Goal: Information Seeking & Learning: Learn about a topic

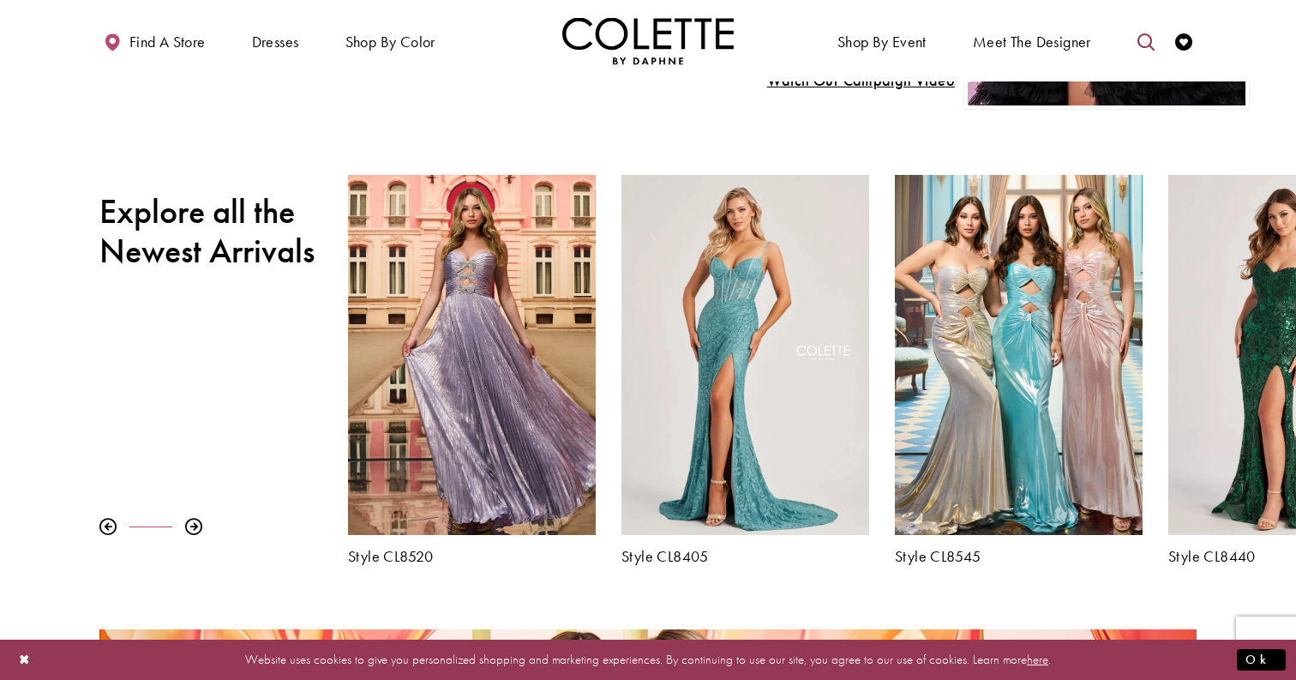
click at [1143, 40] on icon "Toggle search" at bounding box center [1146, 41] width 17 height 17
click at [1019, 35] on input "Search" at bounding box center [1058, 42] width 207 height 26
type input "*********"
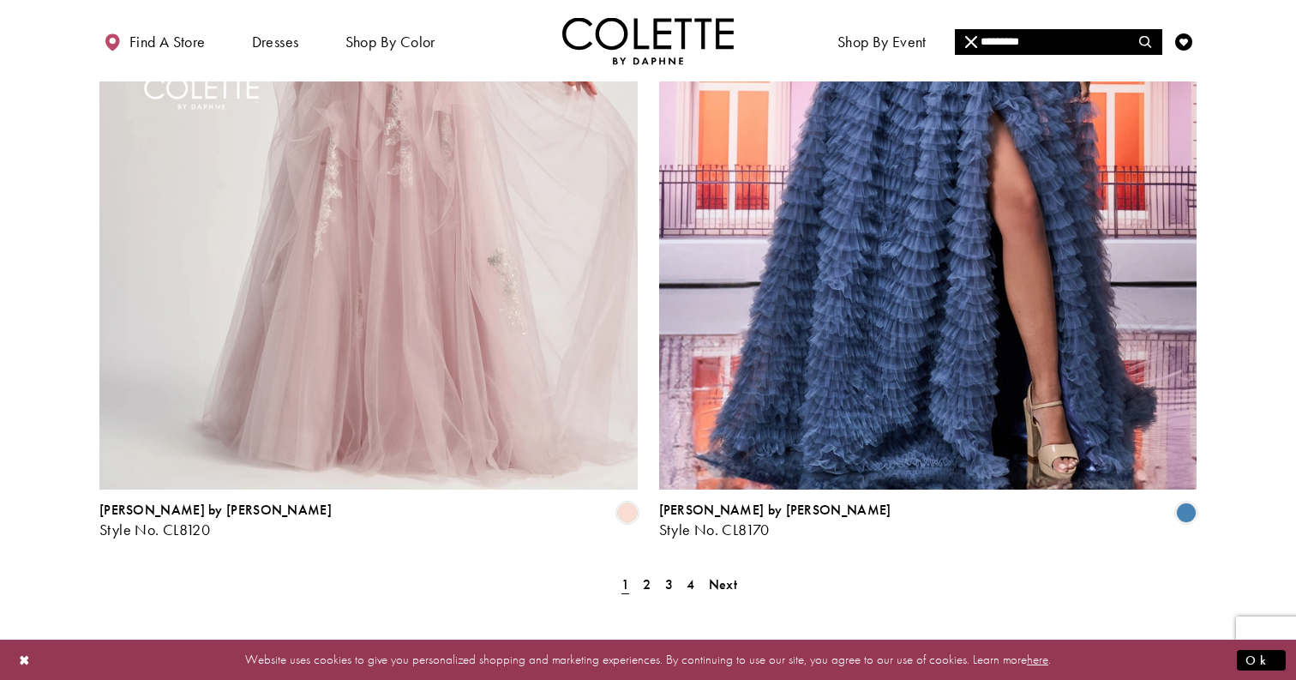
scroll to position [3022, 0]
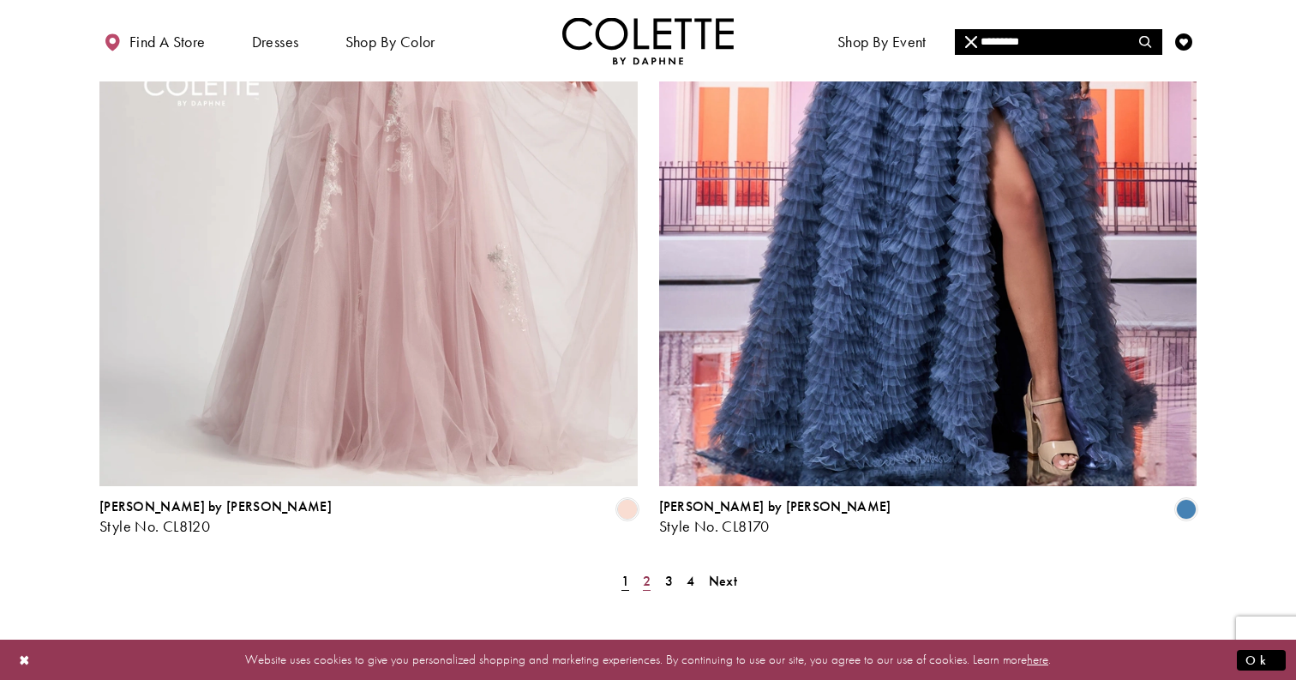
click at [644, 572] on span "2" at bounding box center [647, 581] width 8 height 18
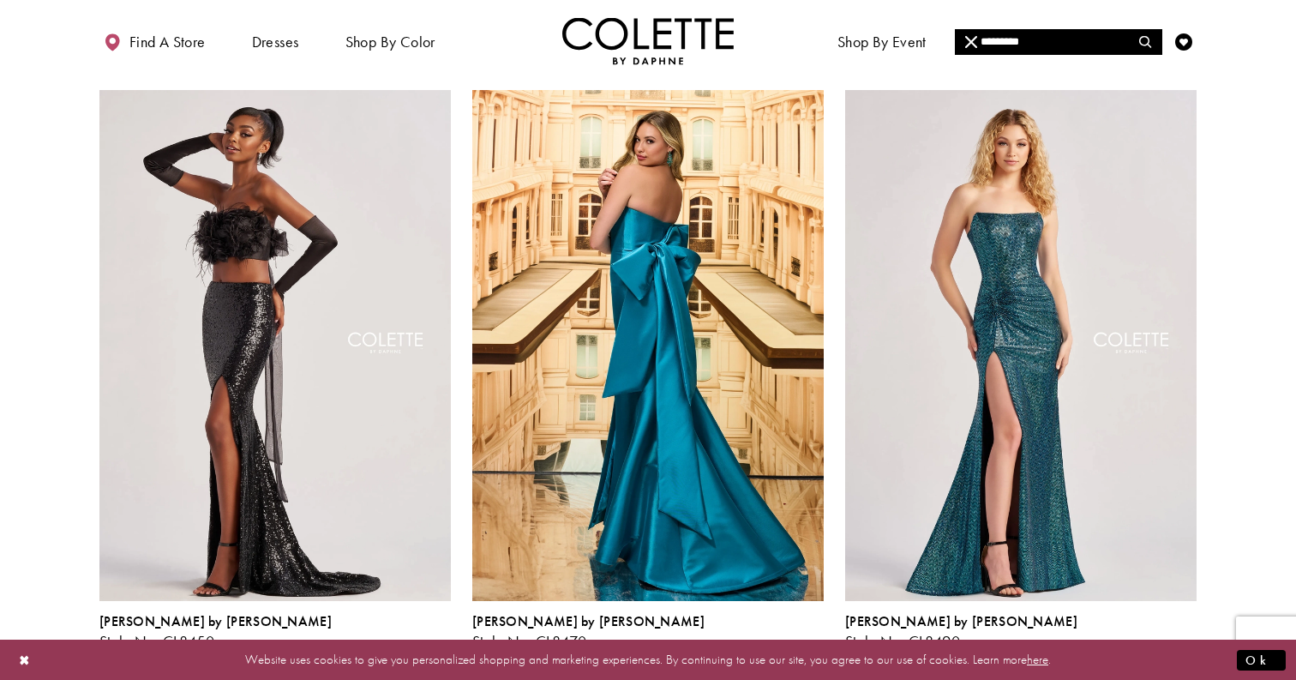
scroll to position [1374, 0]
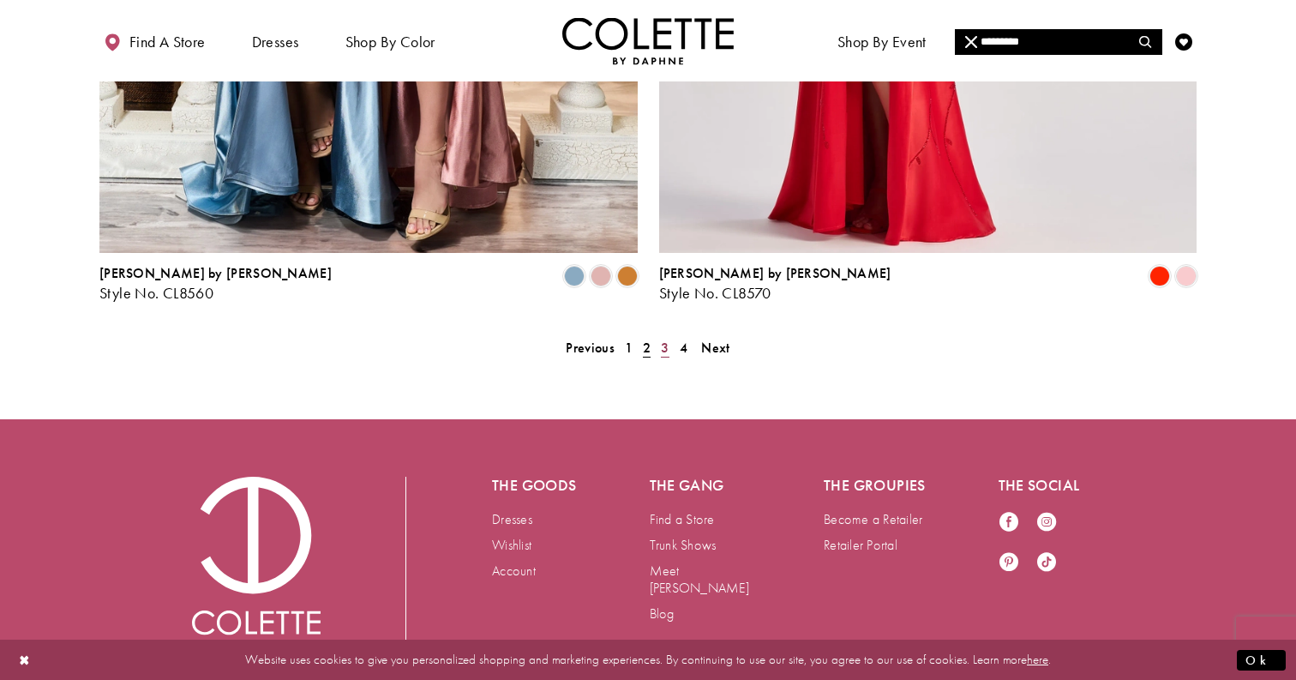
click at [665, 339] on span "3" at bounding box center [665, 348] width 8 height 18
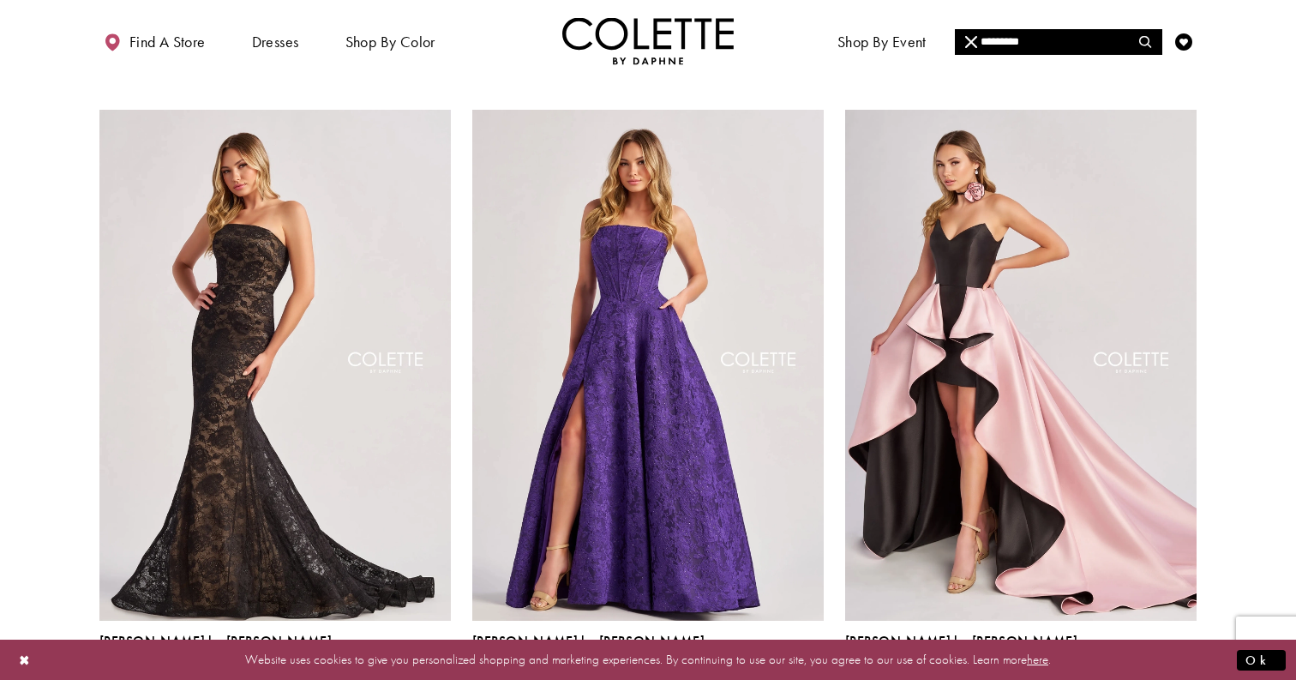
scroll to position [1340, 0]
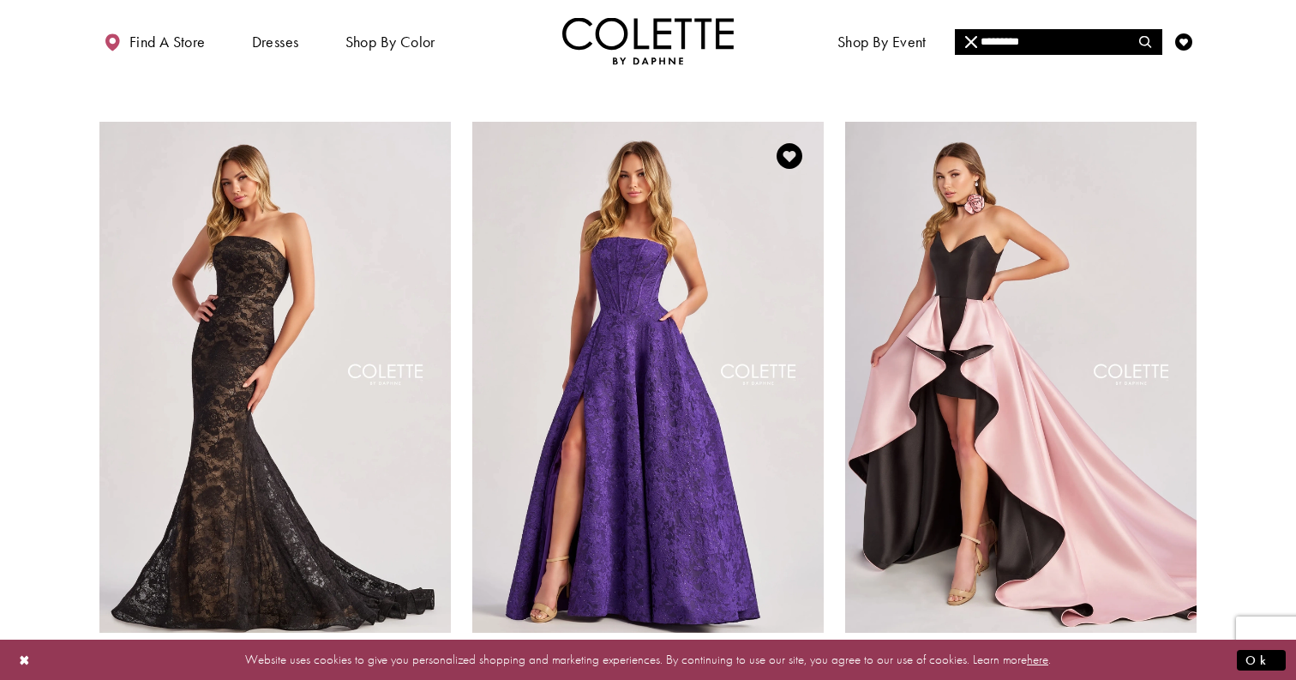
click at [818, 679] on span "Product List" at bounding box center [813, 692] width 21 height 21
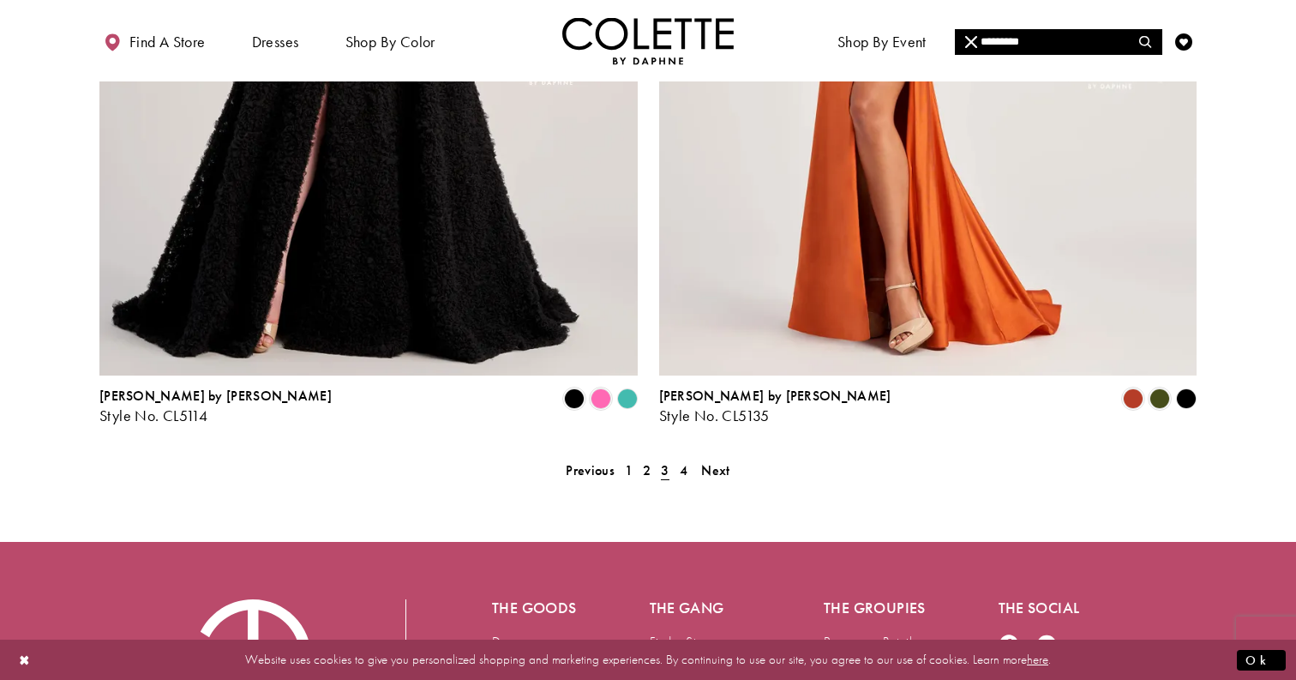
scroll to position [3268, 0]
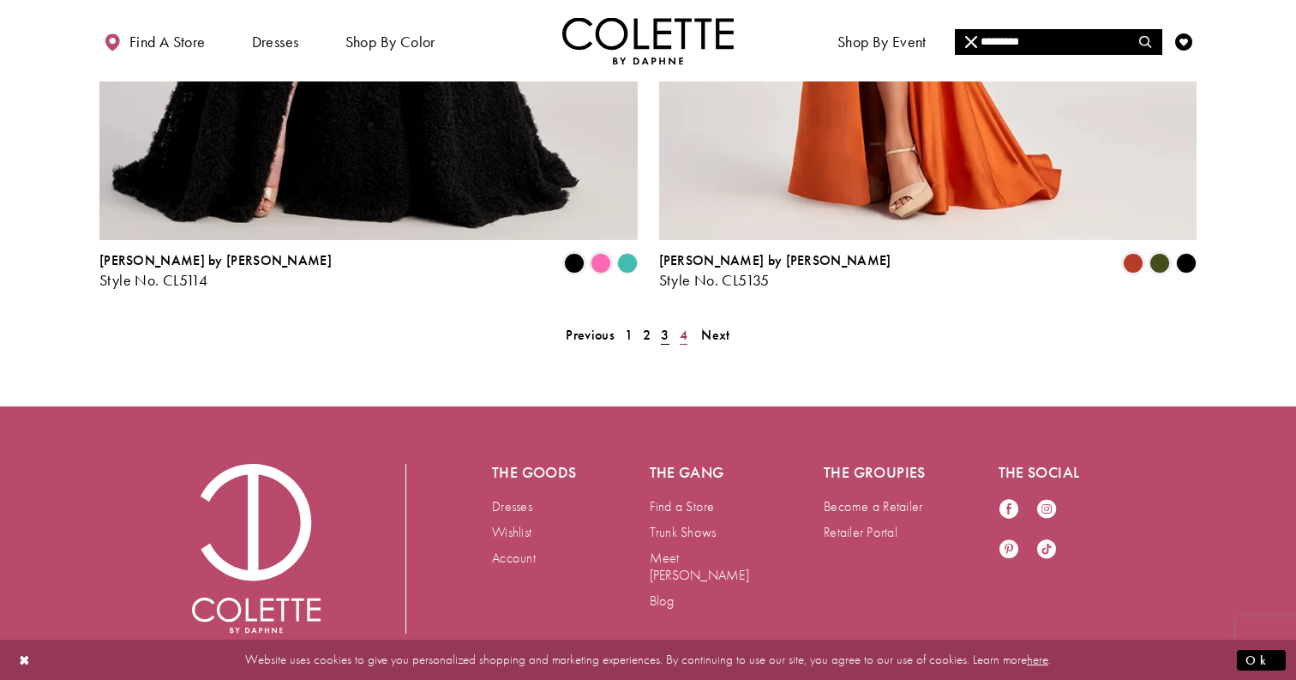
click at [690, 322] on link "4" at bounding box center [684, 334] width 18 height 25
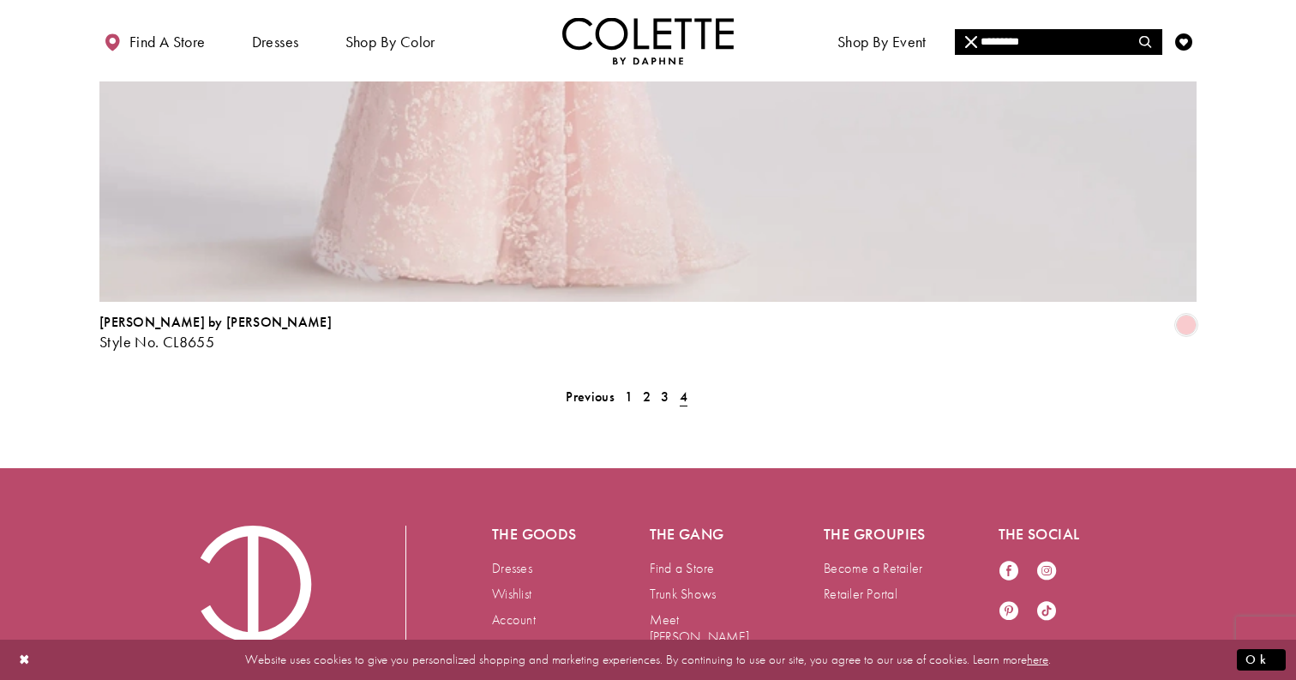
scroll to position [3450, 0]
